Goal: Transaction & Acquisition: Book appointment/travel/reservation

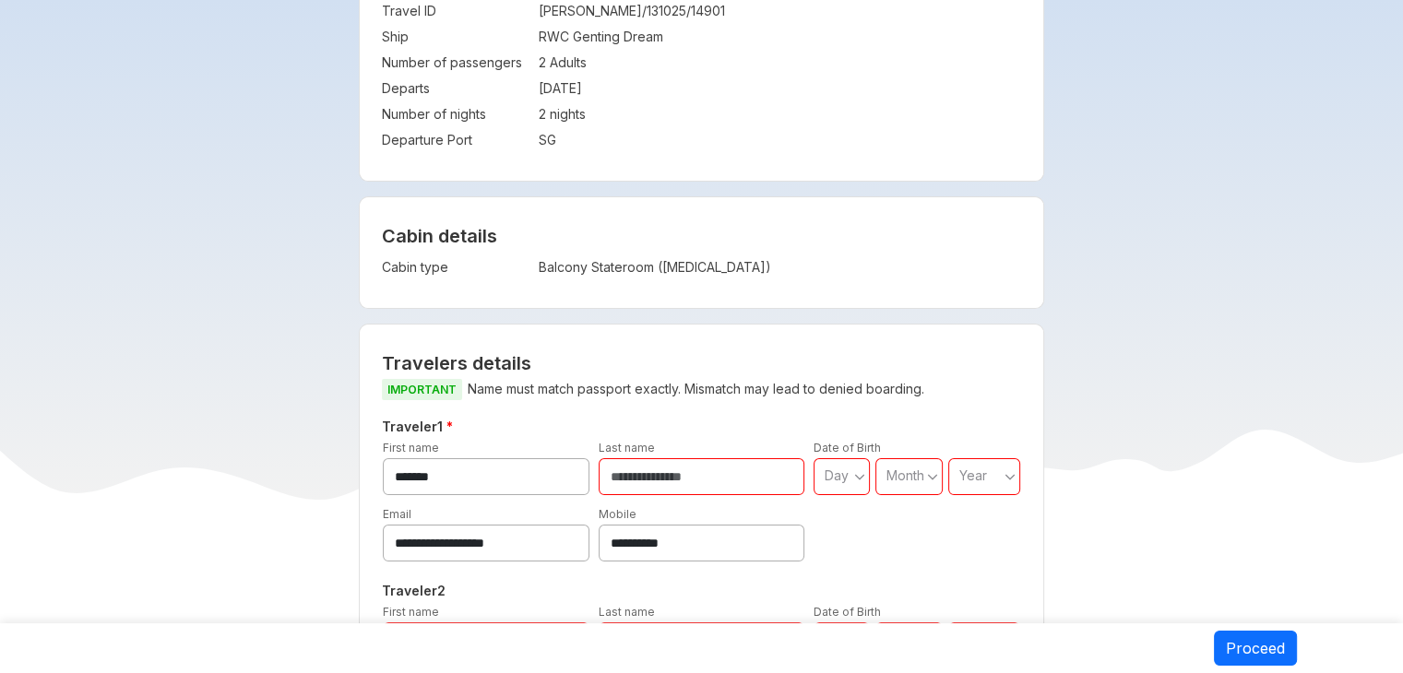
scroll to position [94, 0]
